Goal: Find specific page/section: Find specific page/section

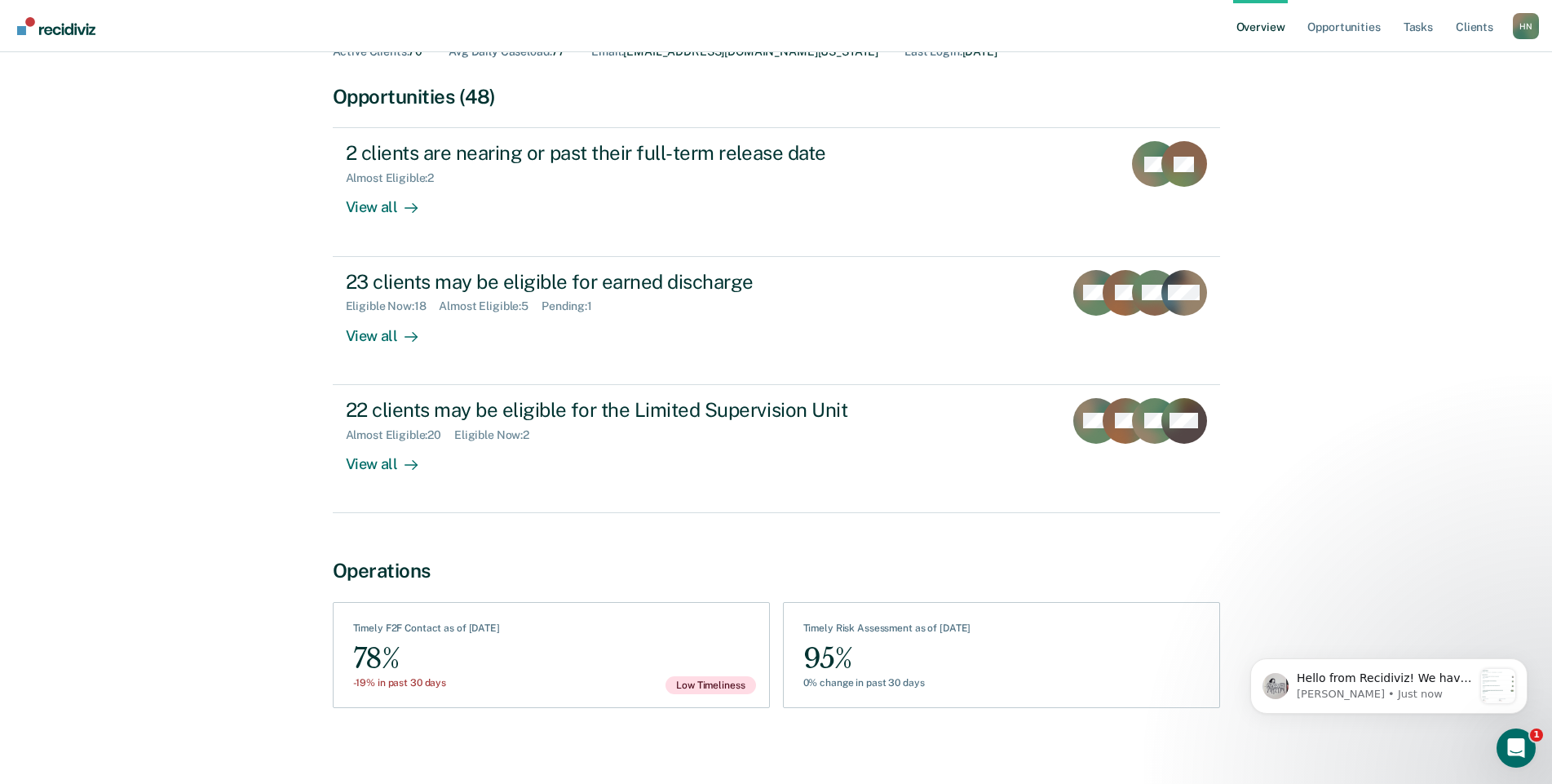
scroll to position [134, 0]
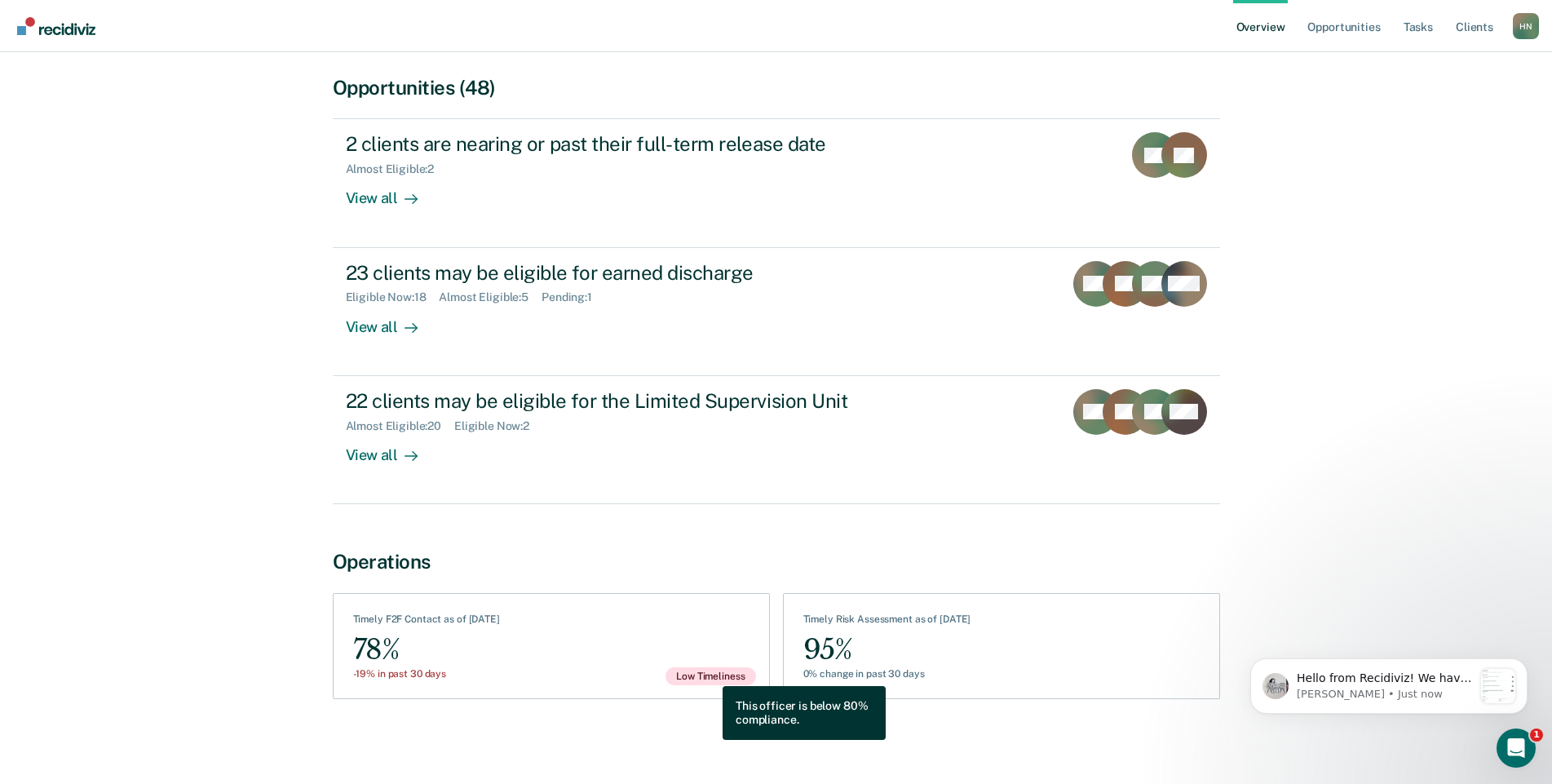
click at [710, 673] on span "Low Timeliness" at bounding box center [710, 676] width 90 height 18
click at [708, 675] on span "Low Timeliness" at bounding box center [710, 676] width 90 height 18
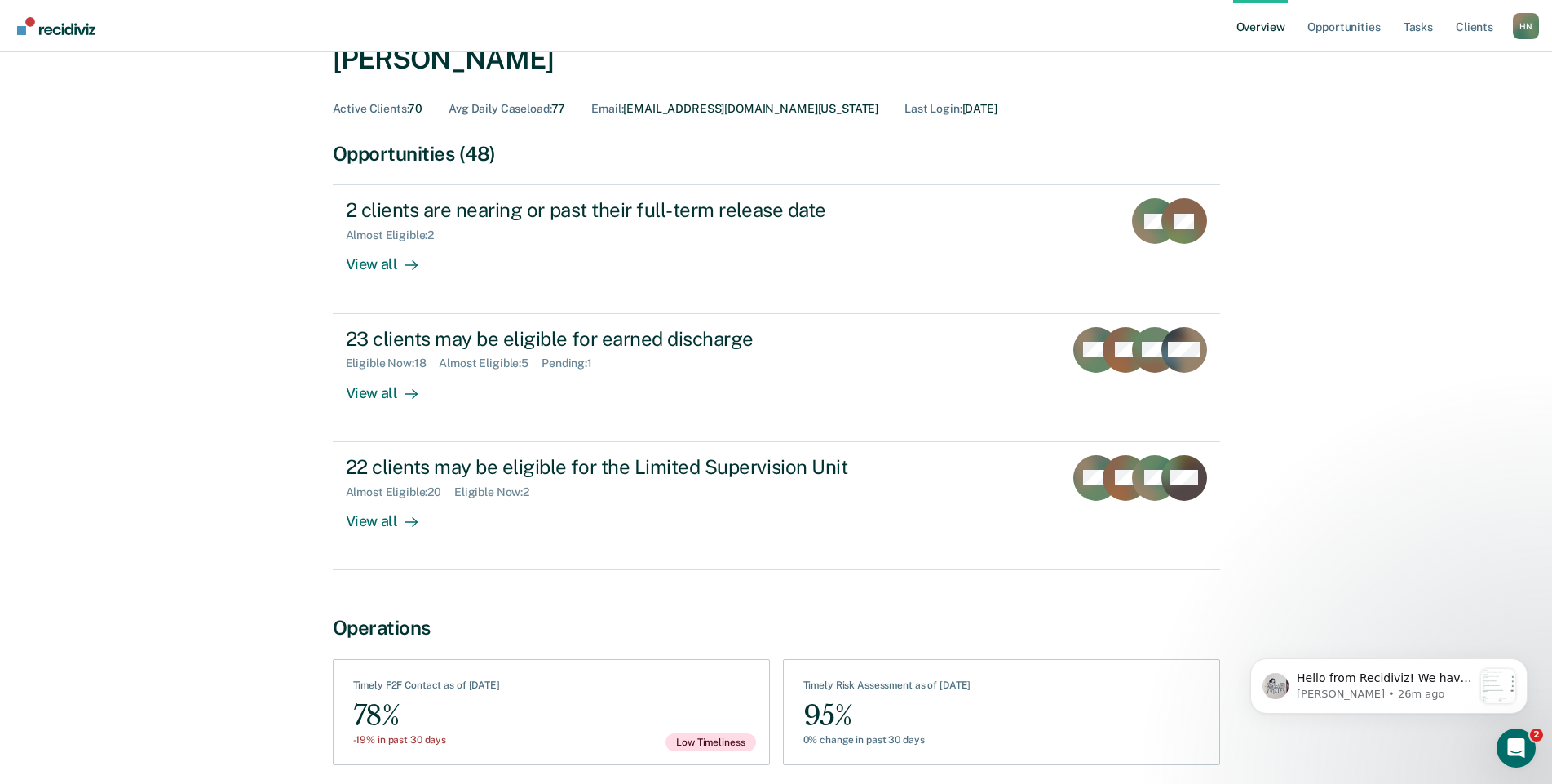
scroll to position [134, 0]
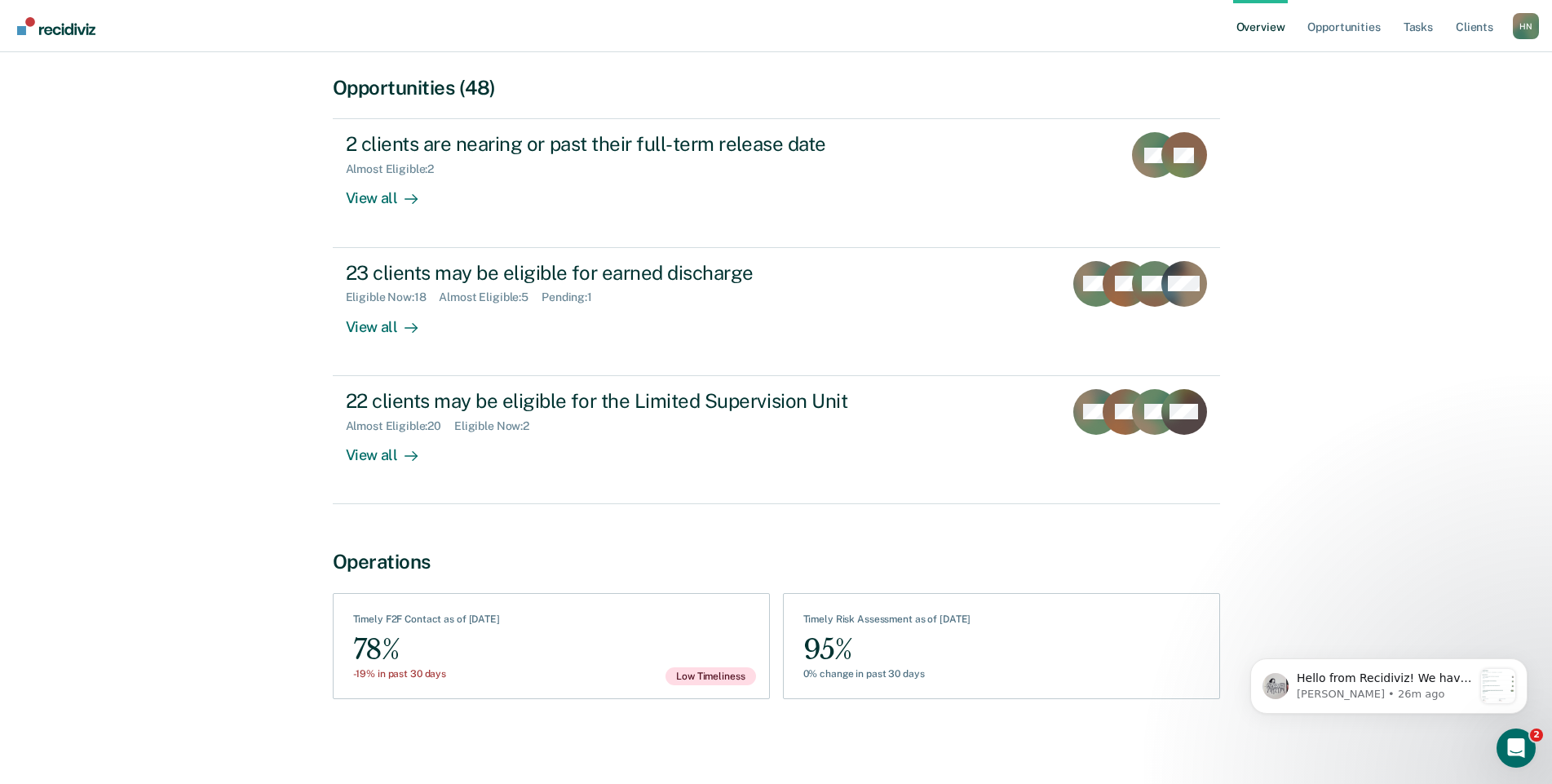
click at [497, 678] on div "-19% in past 30 days" at bounding box center [427, 673] width 147 height 11
click at [409, 649] on div "78%" at bounding box center [427, 649] width 147 height 36
click at [390, 616] on div "Timely F2F Contact as of [DATE]" at bounding box center [427, 622] width 147 height 18
click at [711, 679] on span "Low Timeliness" at bounding box center [710, 676] width 90 height 18
click at [1370, 698] on p "Kim • 26m ago" at bounding box center [1385, 694] width 176 height 14
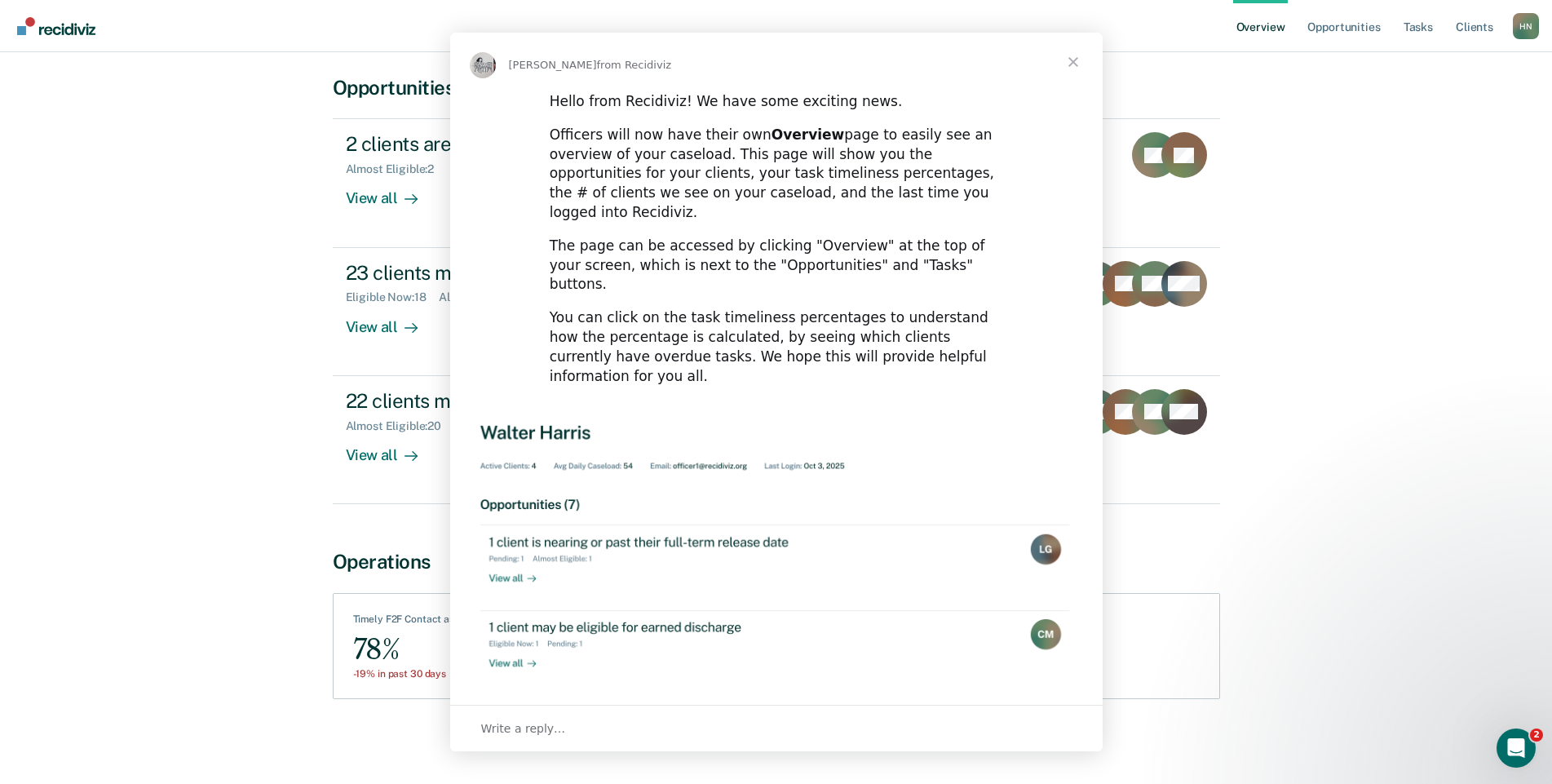
scroll to position [0, 0]
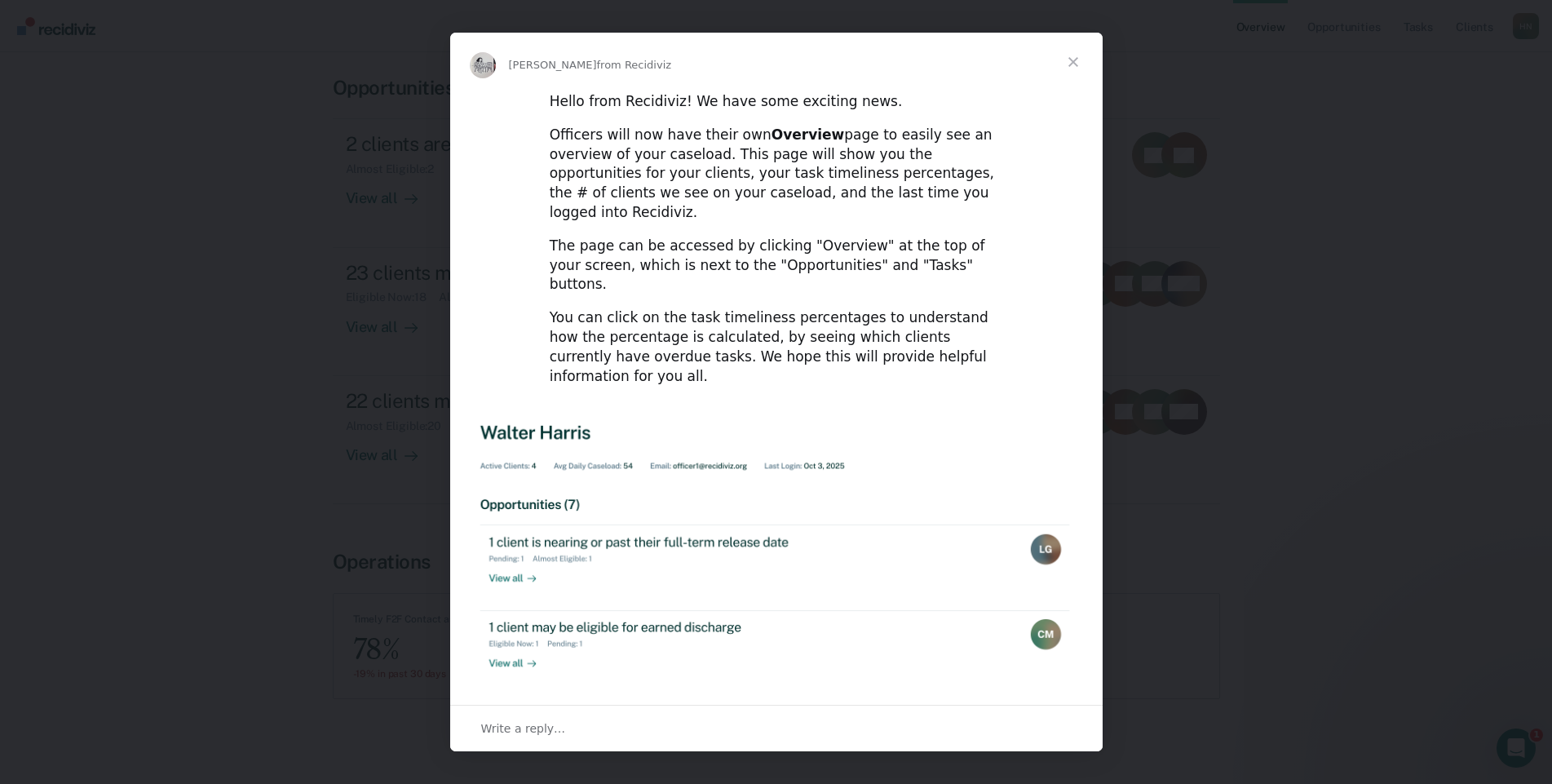
click at [1072, 64] on span "Close" at bounding box center [1072, 62] width 58 height 58
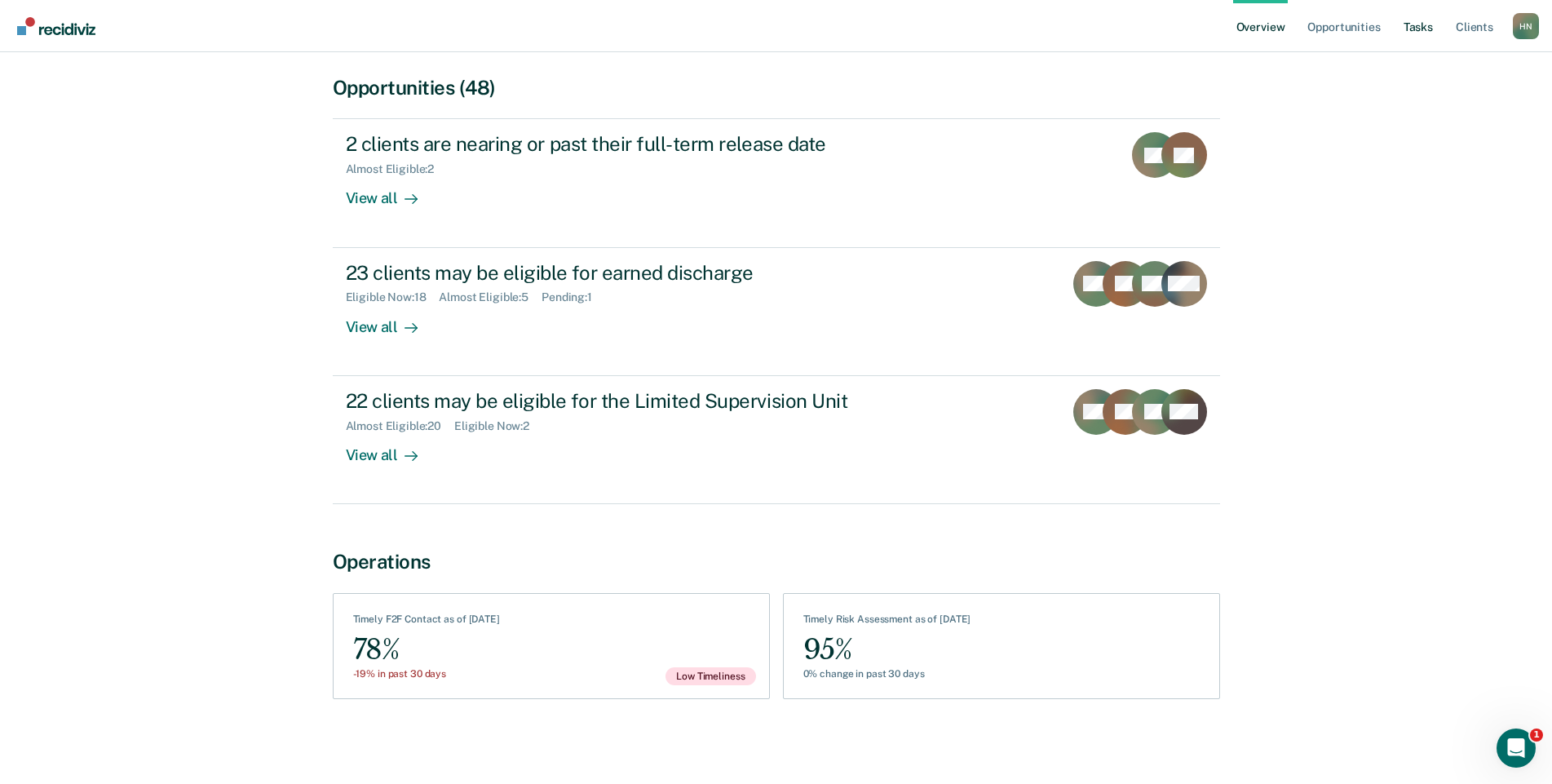
click at [1420, 34] on link "Tasks" at bounding box center [1418, 26] width 36 height 52
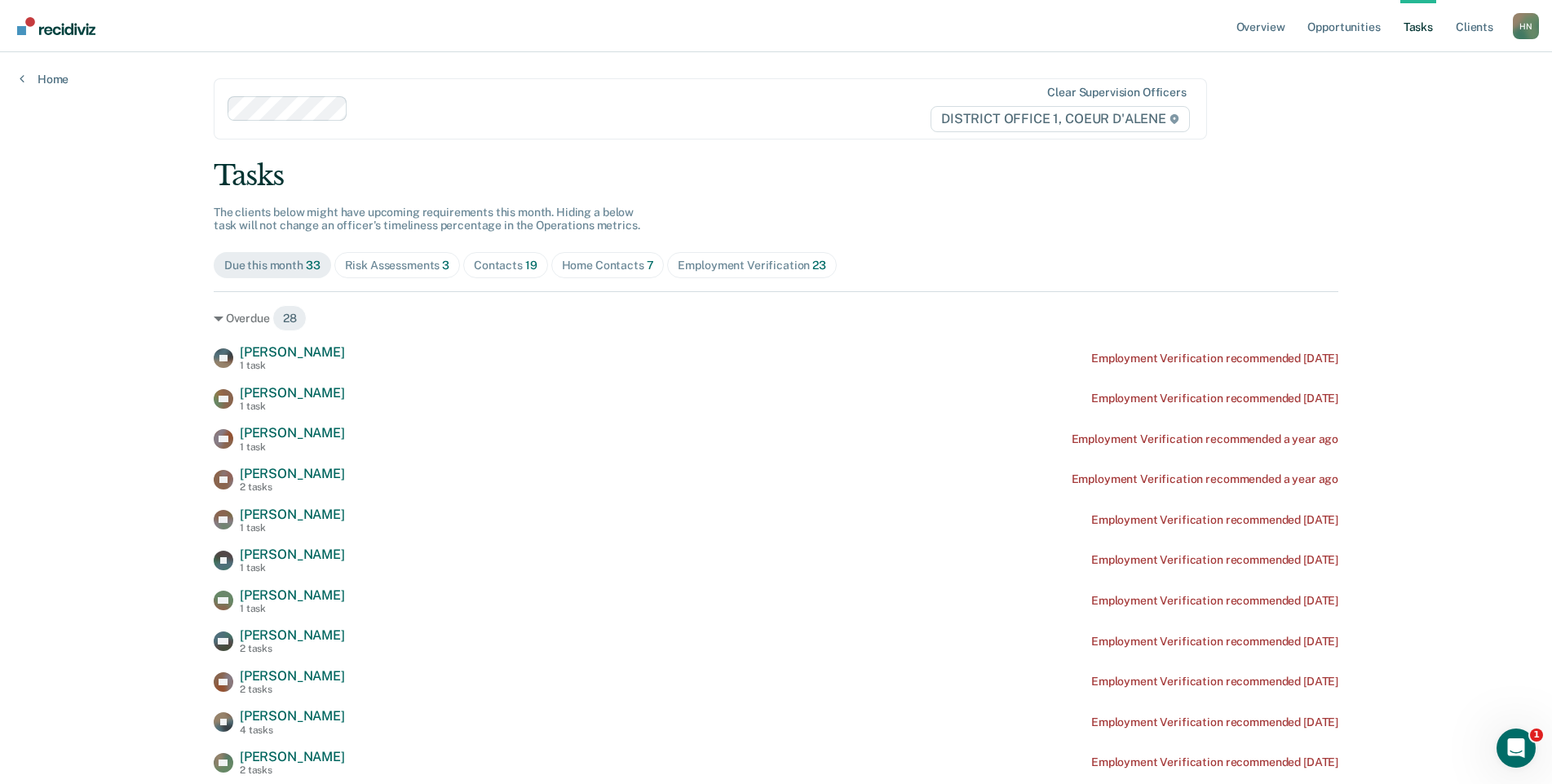
click at [525, 262] on span "19" at bounding box center [531, 265] width 12 height 13
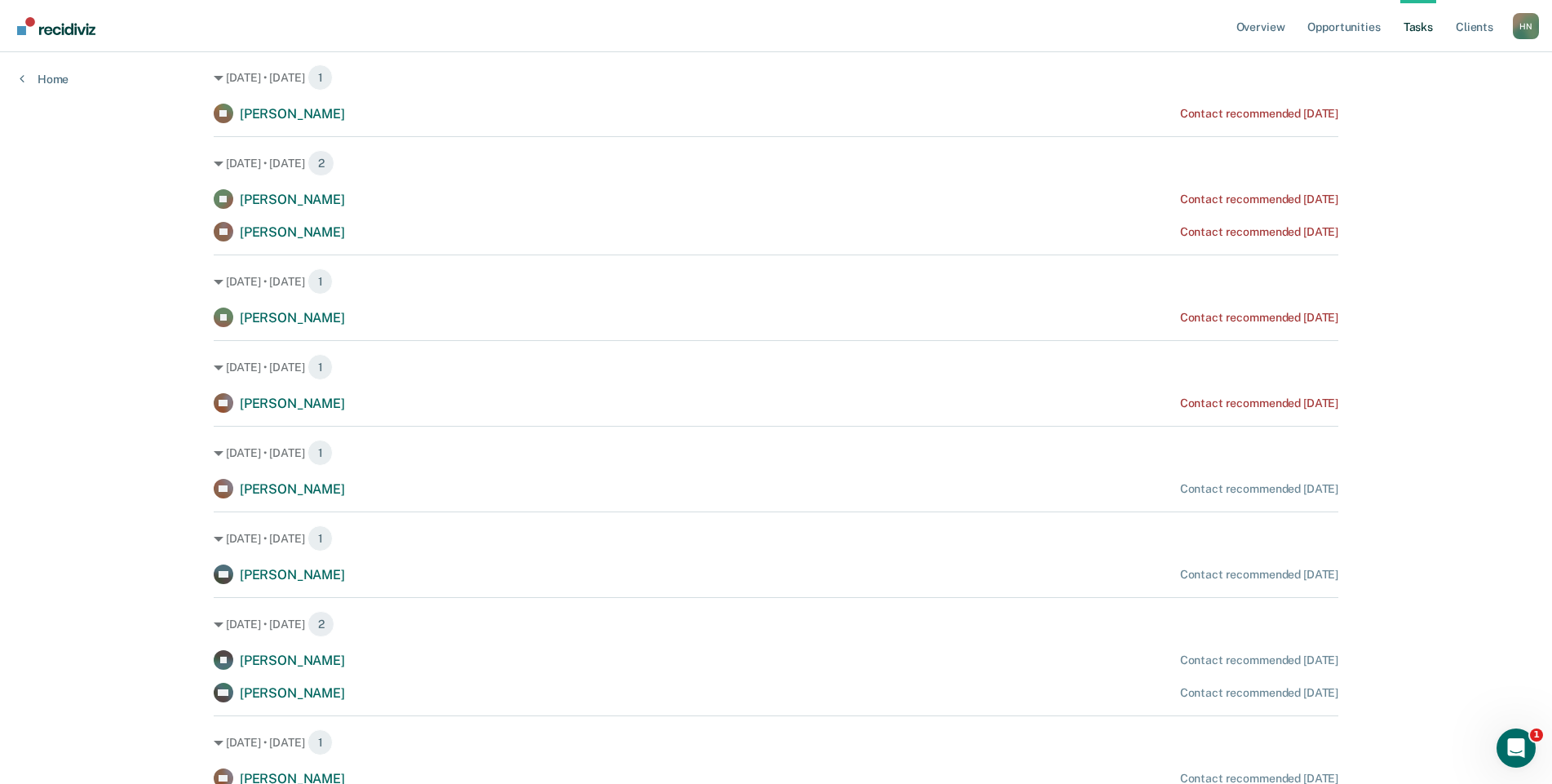
scroll to position [652, 0]
